Goal: Obtain resource: Obtain resource

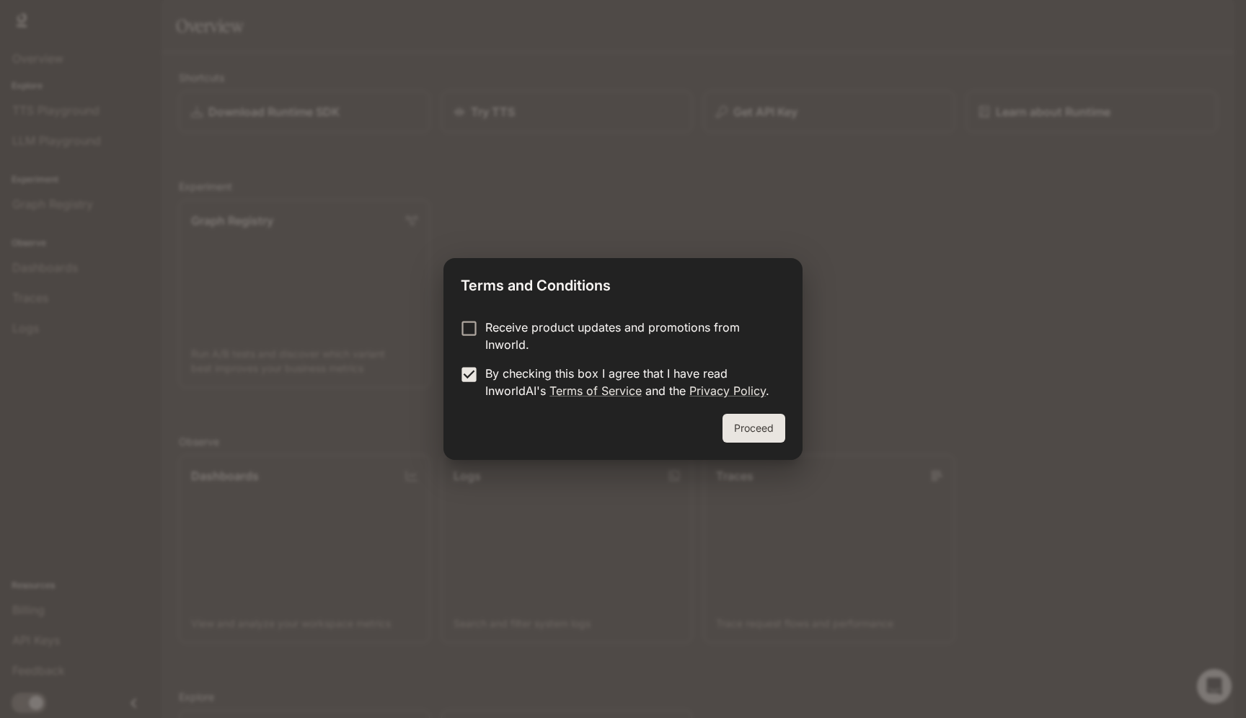
click at [761, 412] on div "Receive product updates and promotions from Inworld. By checking this box I agr…" at bounding box center [622, 360] width 359 height 107
click at [751, 430] on button "Proceed" at bounding box center [754, 428] width 63 height 29
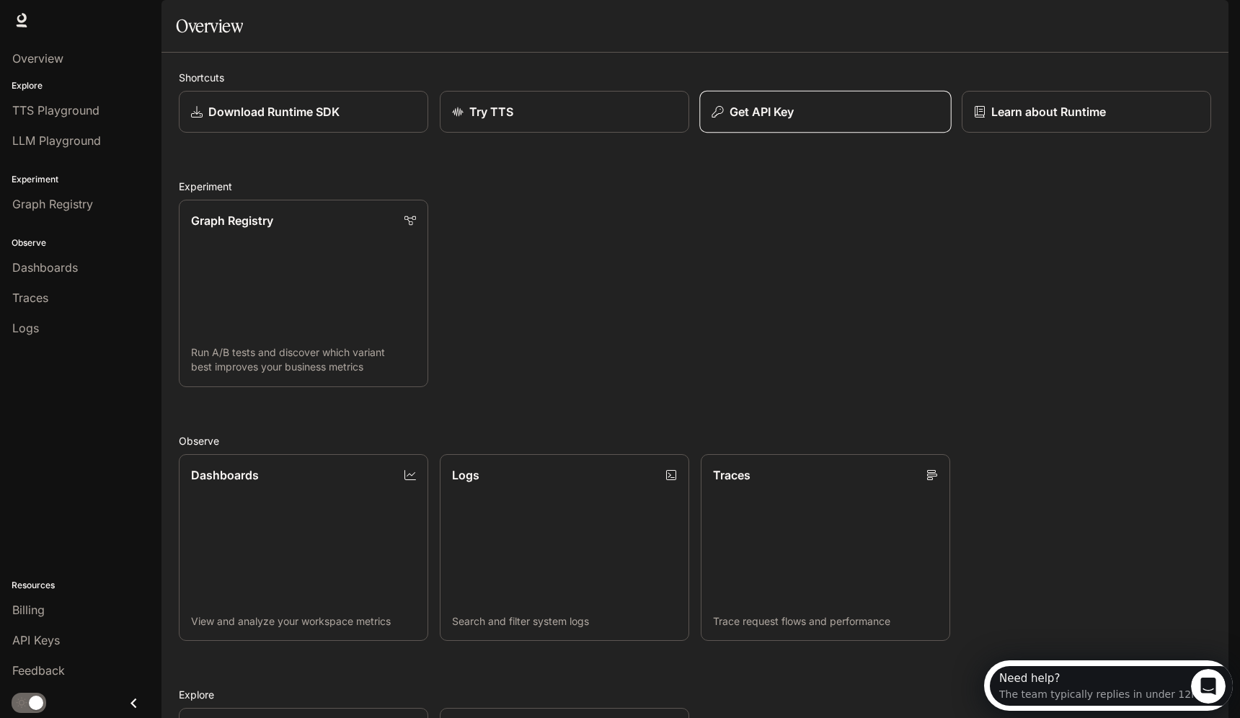
click at [798, 120] on div "Get API Key" at bounding box center [825, 111] width 227 height 17
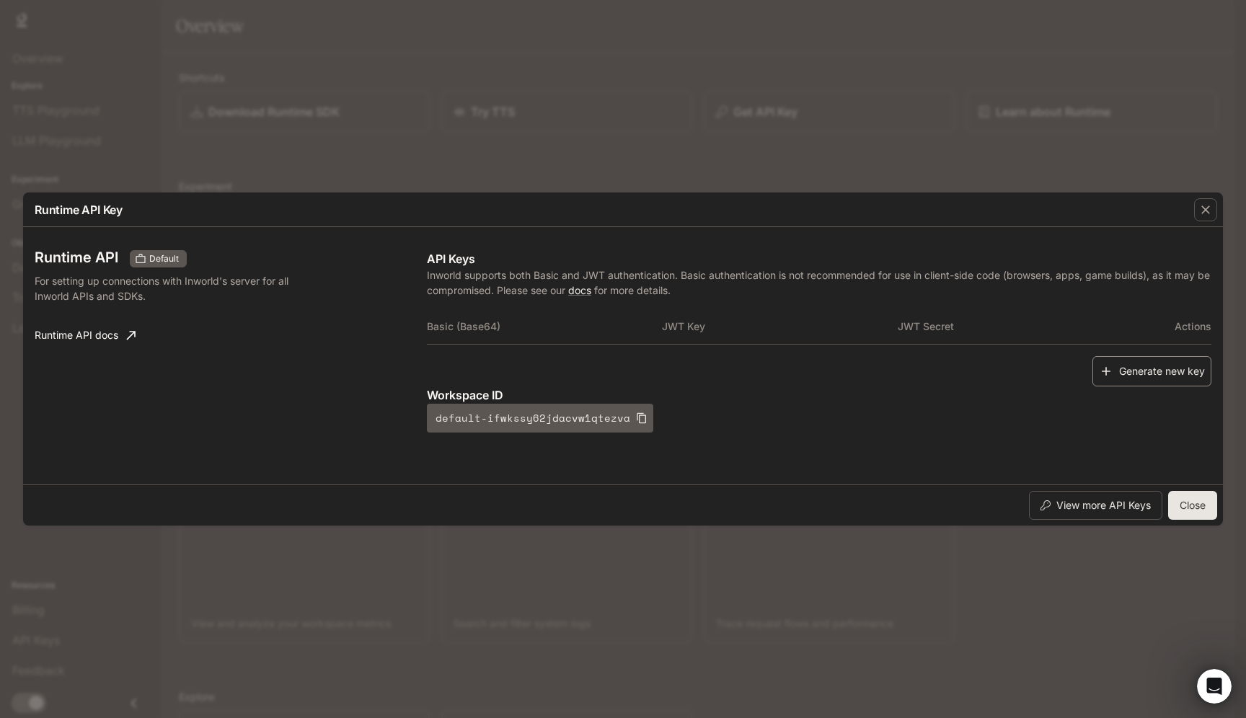
click at [1167, 377] on button "Generate new key" at bounding box center [1151, 371] width 119 height 31
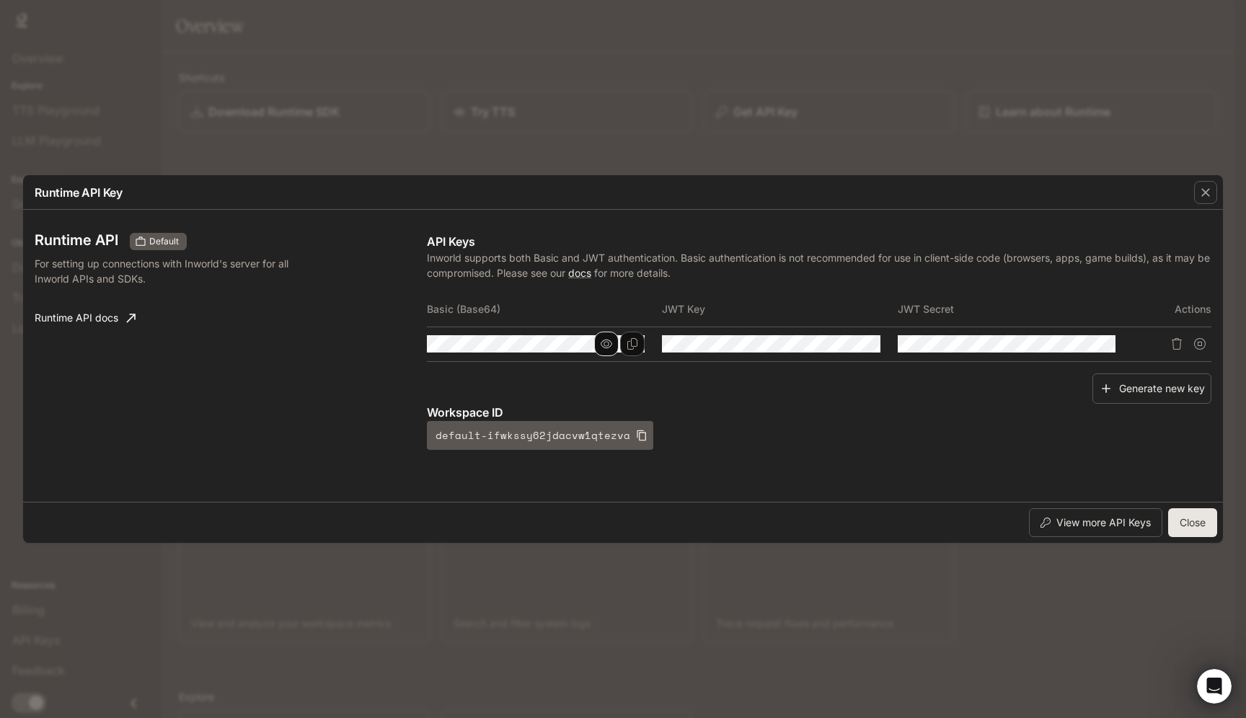
click at [611, 343] on icon "button" at bounding box center [607, 344] width 12 height 9
click at [847, 344] on icon "button" at bounding box center [842, 344] width 12 height 9
click at [1081, 345] on icon "button" at bounding box center [1078, 344] width 12 height 12
click at [632, 349] on icon "Copy Basic (Base64)" at bounding box center [632, 344] width 10 height 12
